Goal: Task Accomplishment & Management: Complete application form

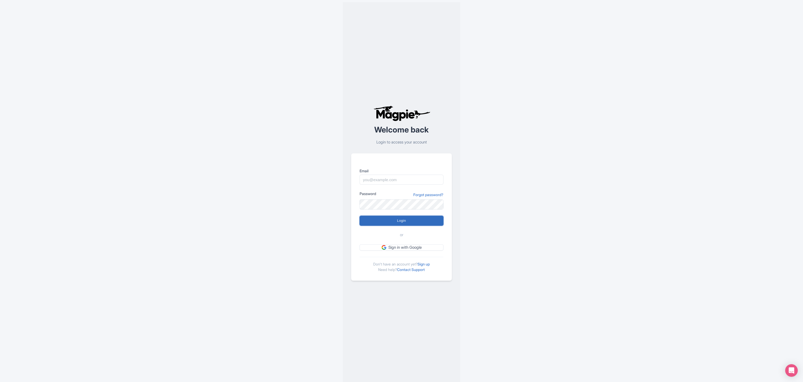
click at [406, 222] on input "Login" at bounding box center [401, 221] width 84 height 10
type input "Logging in..."
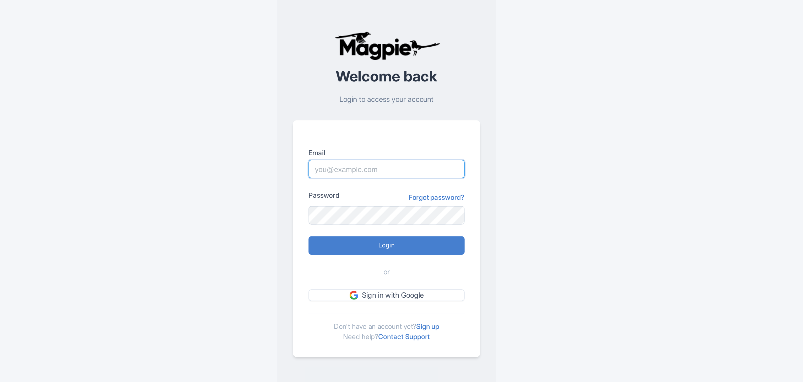
click at [386, 179] on input "Email" at bounding box center [401, 180] width 84 height 10
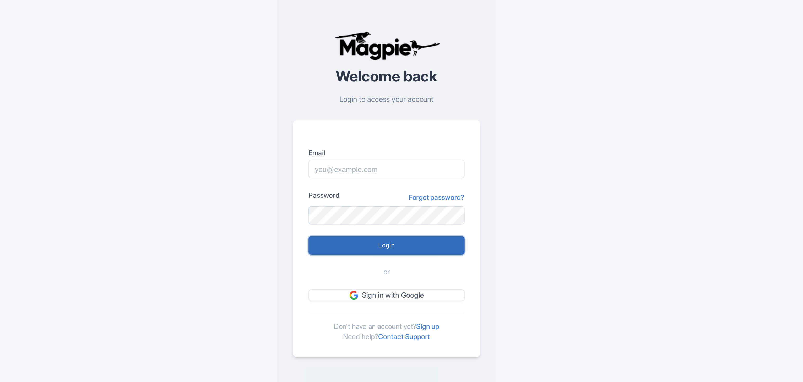
click at [405, 218] on input "Login" at bounding box center [401, 221] width 84 height 10
type input "Logging in..."
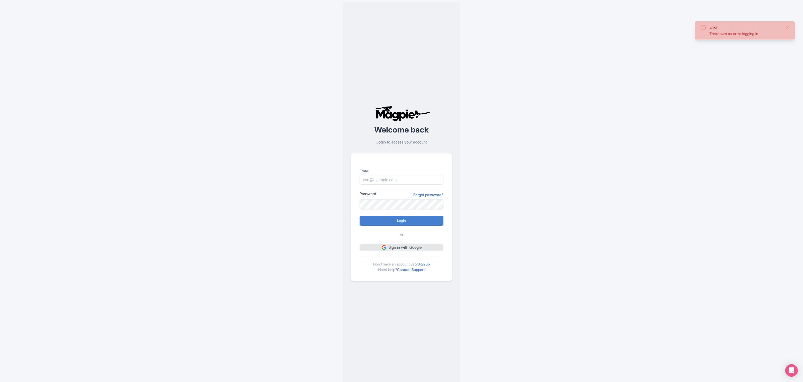
click at [401, 250] on link "Sign in with Google" at bounding box center [401, 247] width 84 height 7
